Goal: Transaction & Acquisition: Download file/media

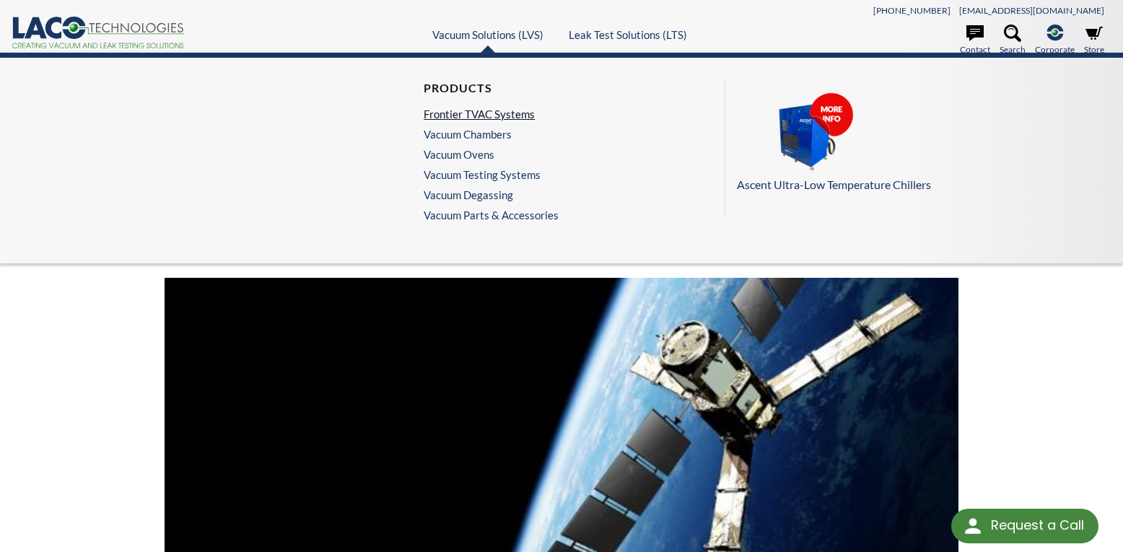
click at [499, 109] on link "Frontier TVAC Systems" at bounding box center [488, 114] width 128 height 13
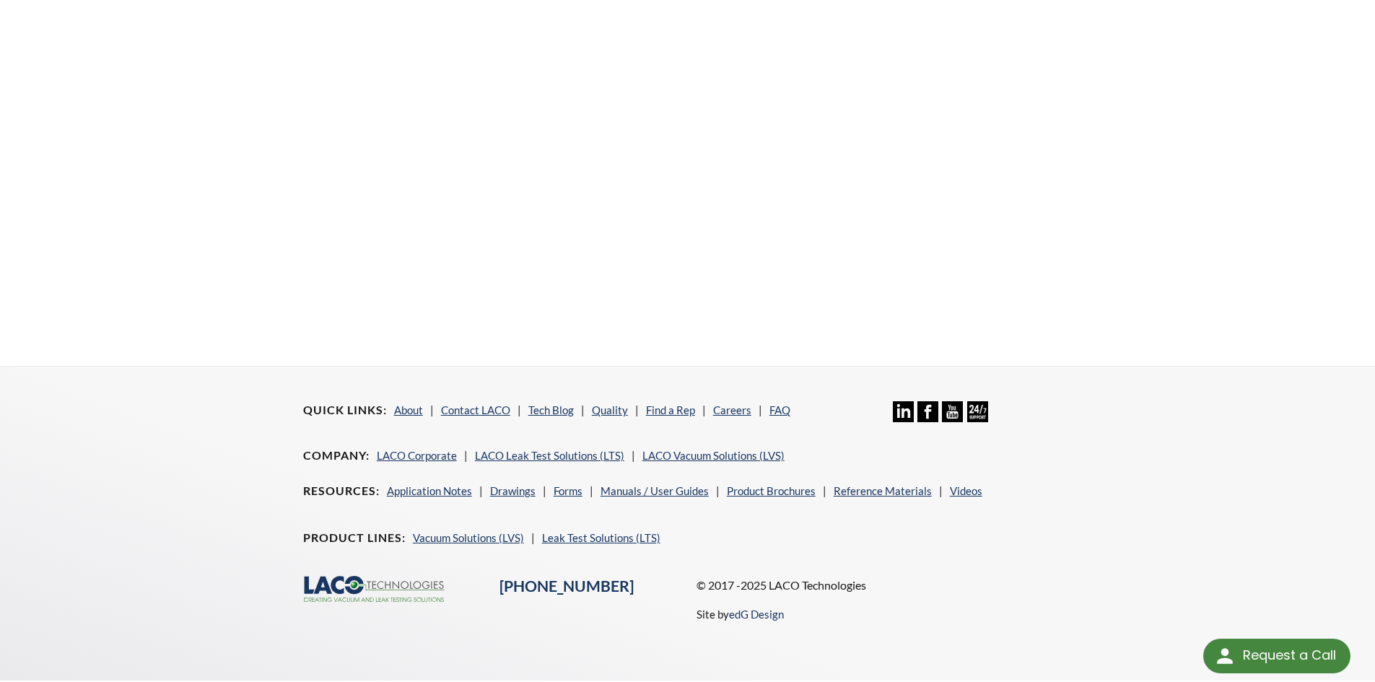
scroll to position [549, 0]
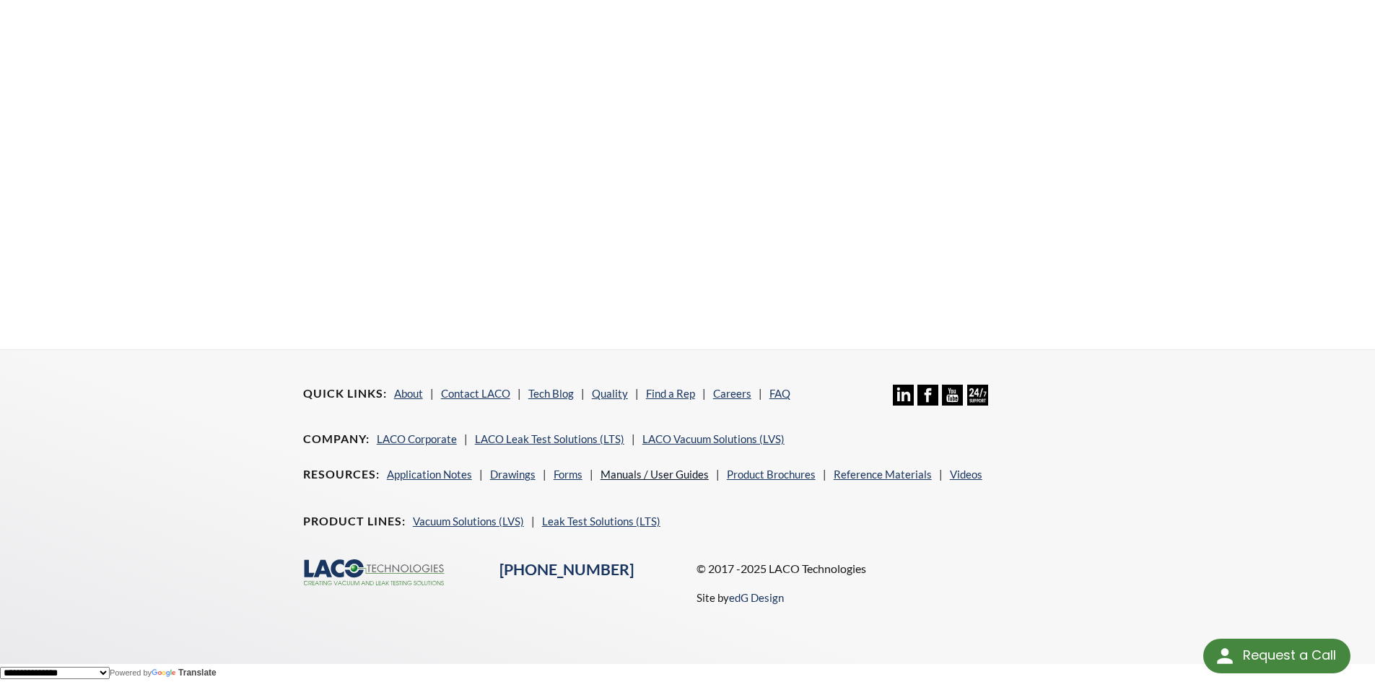
click at [649, 476] on link "Manuals / User Guides" at bounding box center [655, 474] width 108 height 13
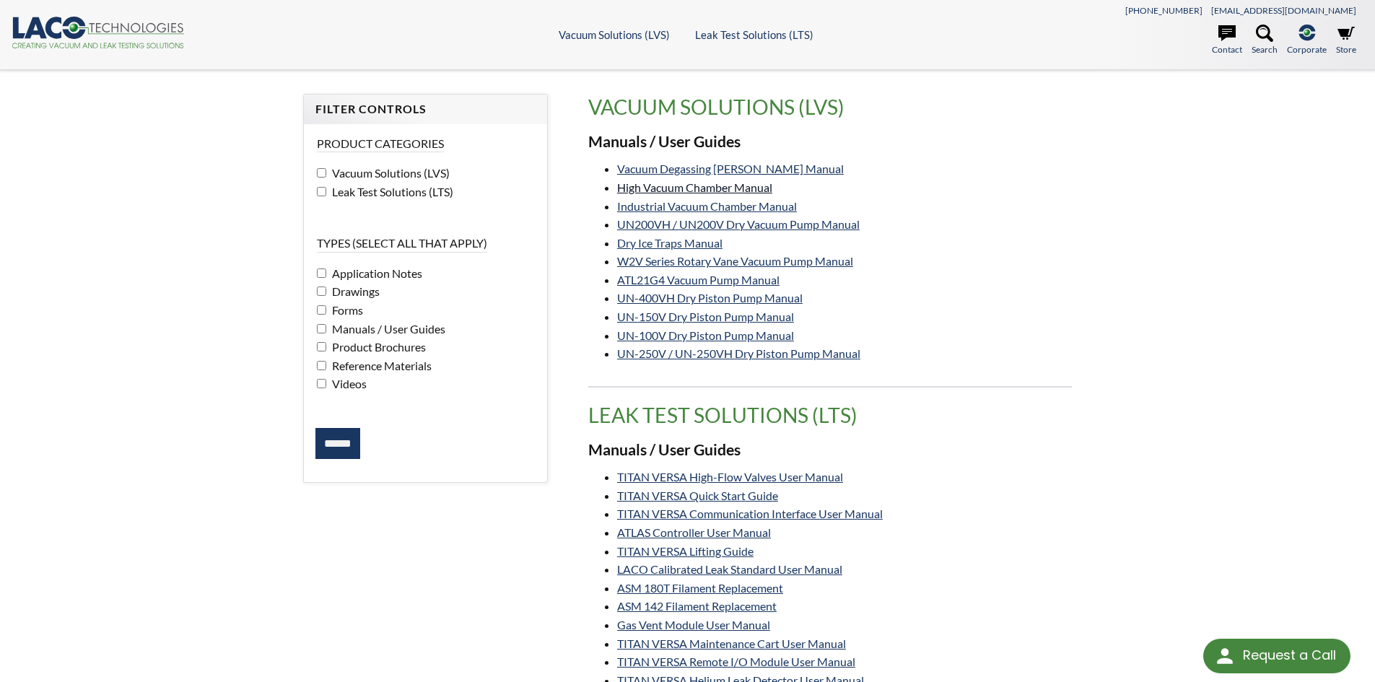
click at [760, 188] on link "High Vacuum Chamber Manual" at bounding box center [694, 188] width 155 height 14
click at [767, 201] on link "Industrial Vacuum Chamber Manual" at bounding box center [707, 206] width 180 height 14
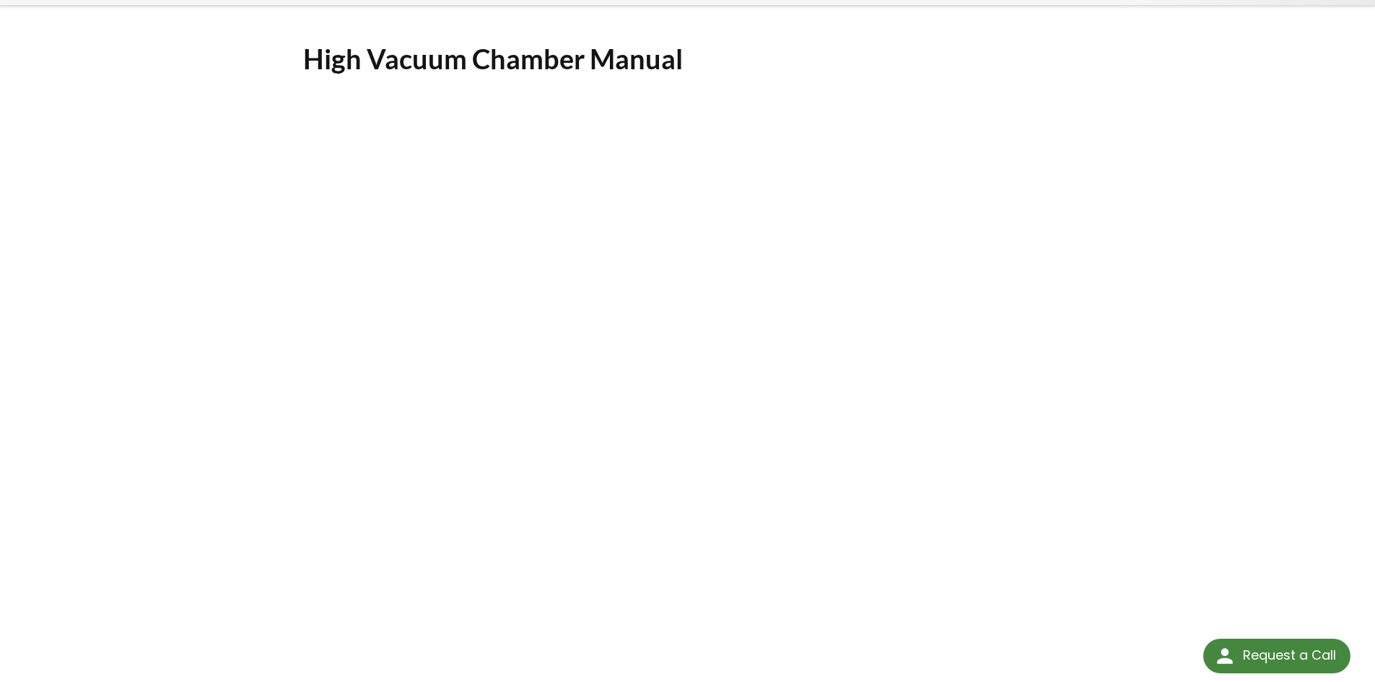
scroll to position [217, 0]
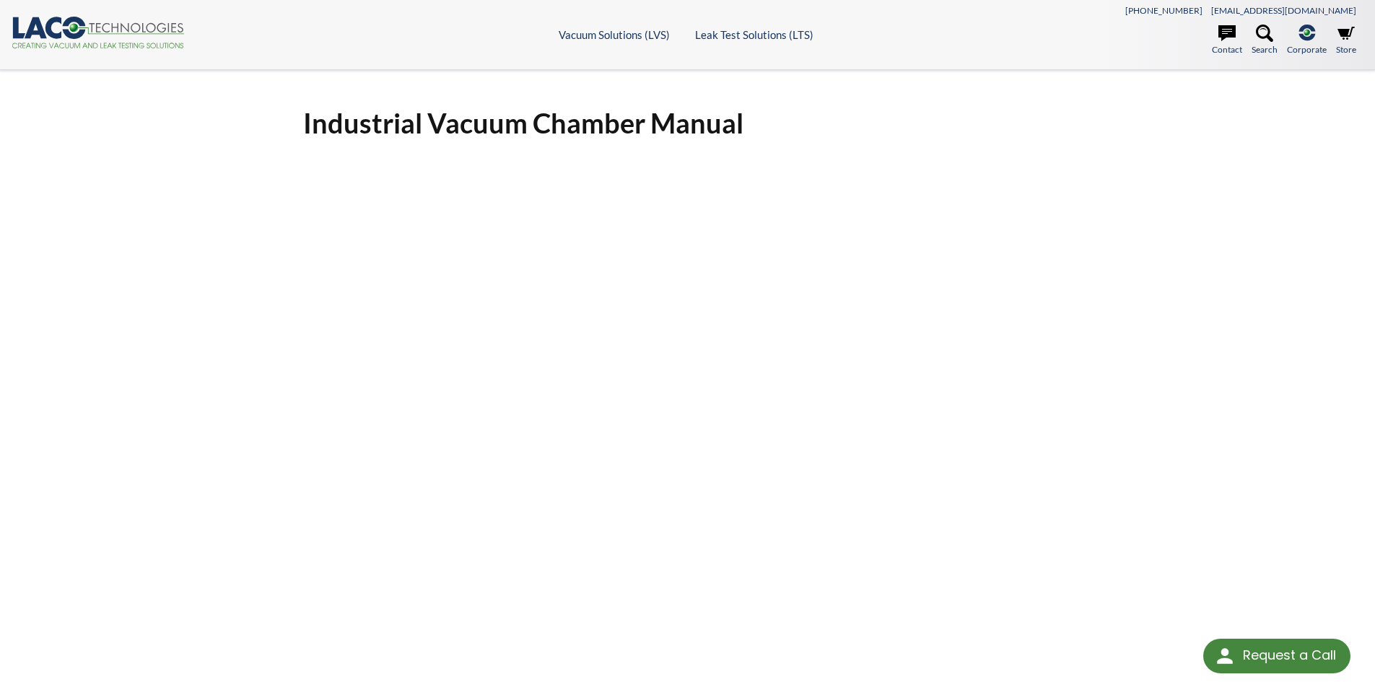
click at [1259, 271] on div "Industrial Vacuum Chamber Manual Click Here To Download" at bounding box center [687, 483] width 1375 height 827
